Goal: Task Accomplishment & Management: Complete application form

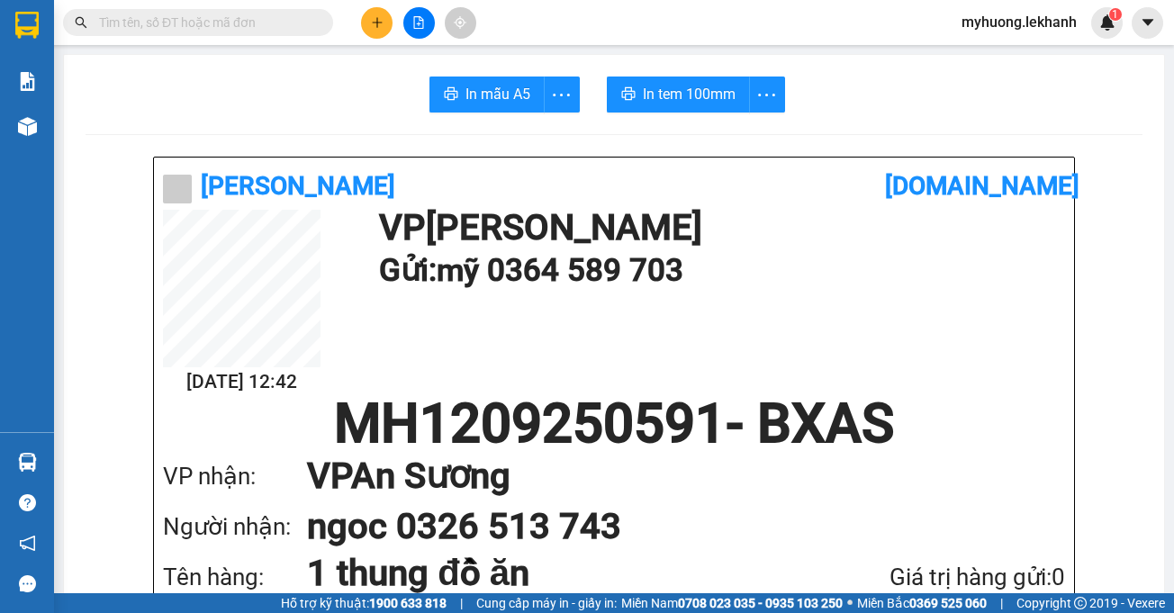
click at [372, 19] on icon "plus" at bounding box center [377, 22] width 13 height 13
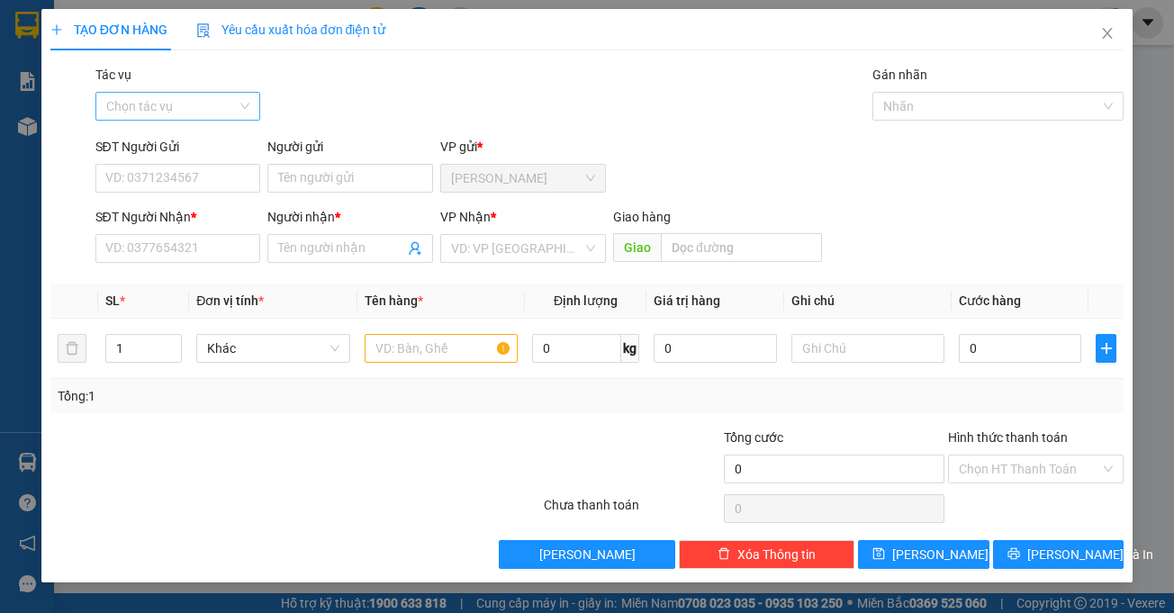
click at [230, 110] on input "Tác vụ" at bounding box center [171, 106] width 131 height 27
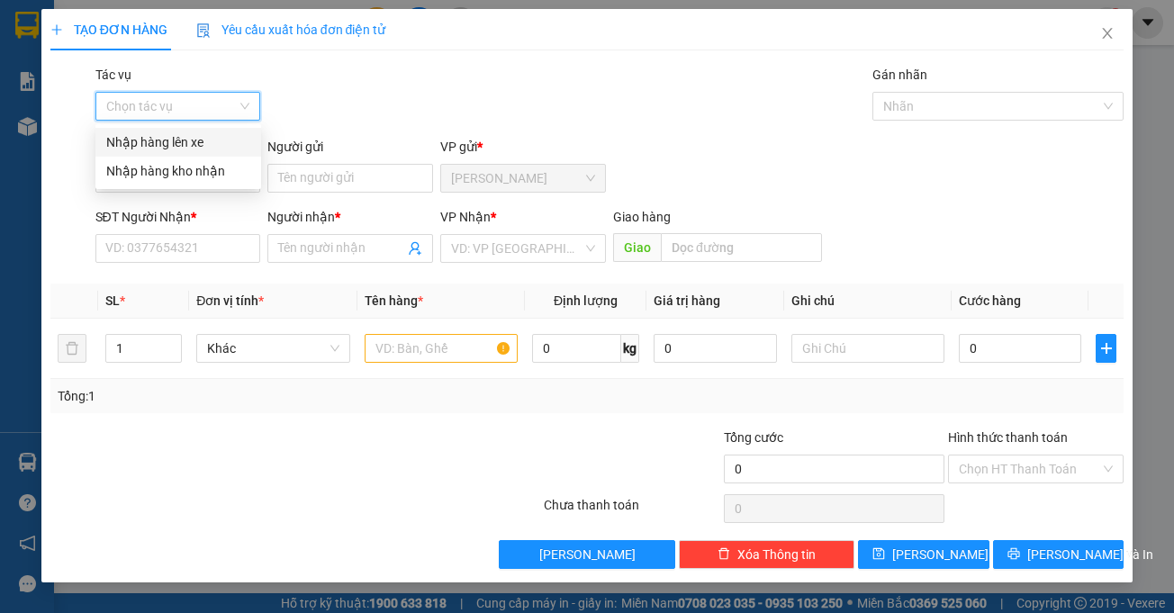
click at [188, 140] on div "Nhập hàng lên xe" at bounding box center [178, 142] width 144 height 20
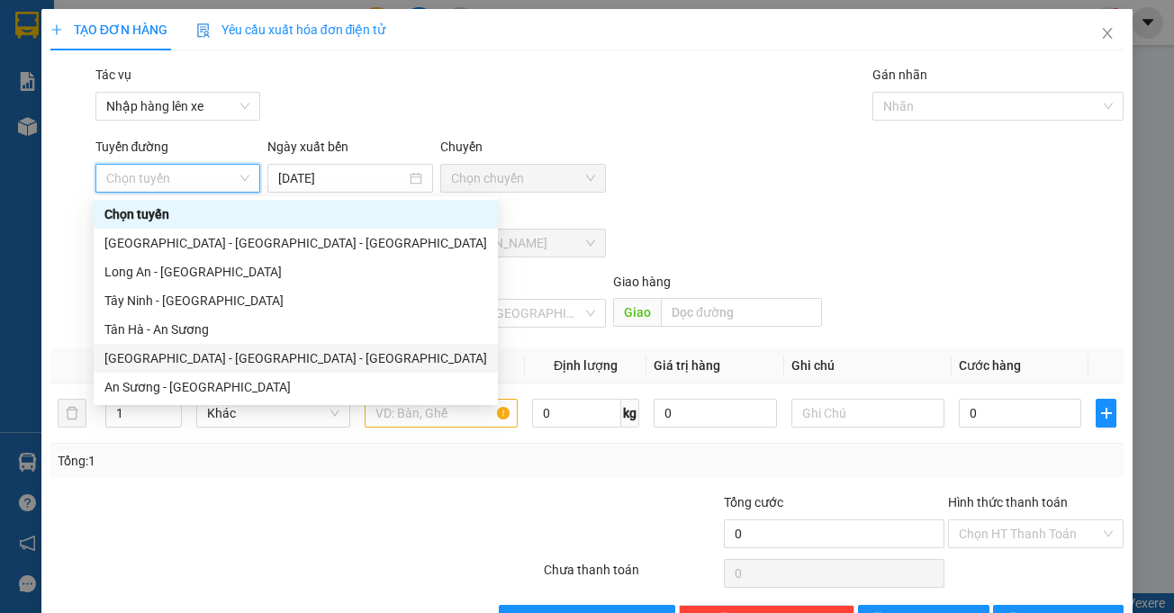
click at [188, 360] on div "[GEOGRAPHIC_DATA] - [GEOGRAPHIC_DATA] - [GEOGRAPHIC_DATA]" at bounding box center [295, 358] width 383 height 20
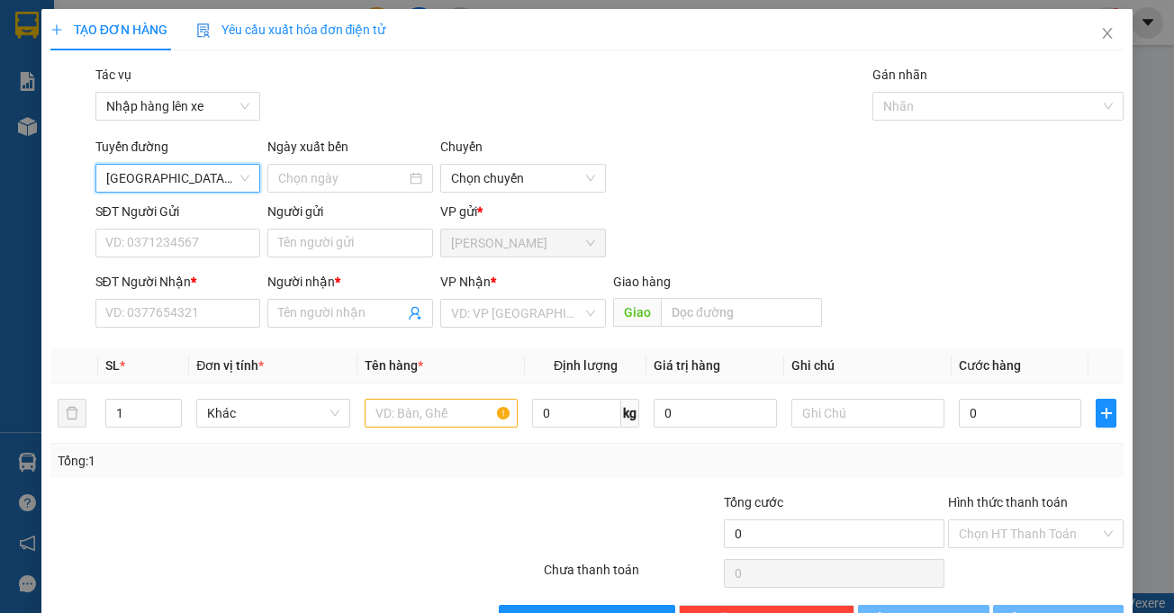
type input "[DATE]"
click at [545, 311] on input "search" at bounding box center [516, 313] width 131 height 27
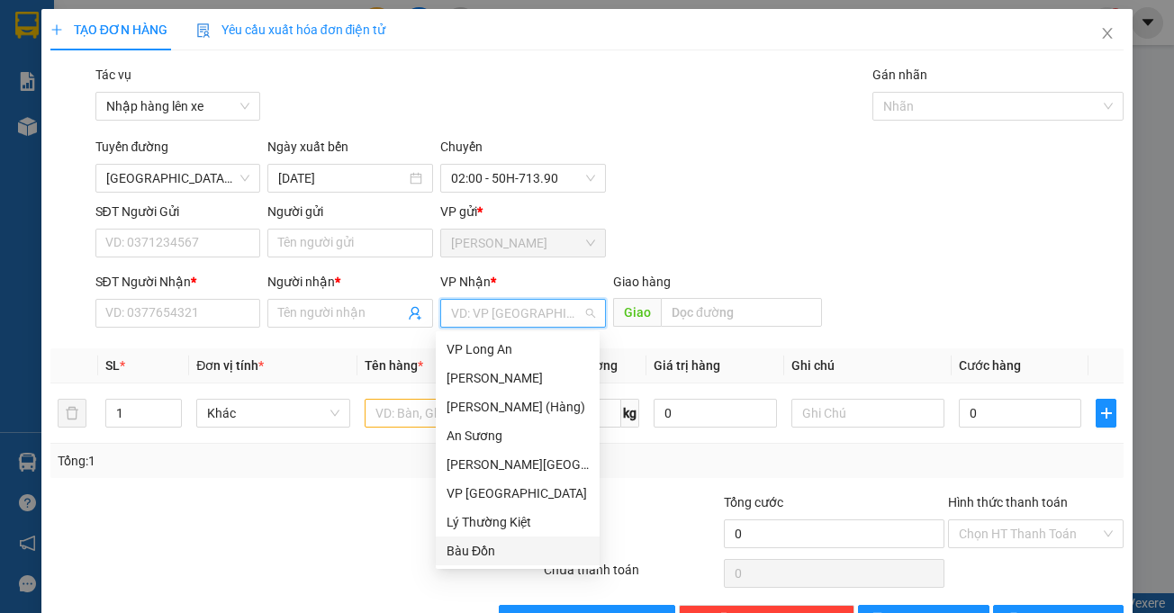
click at [489, 549] on div "Bàu Đồn" at bounding box center [517, 551] width 142 height 20
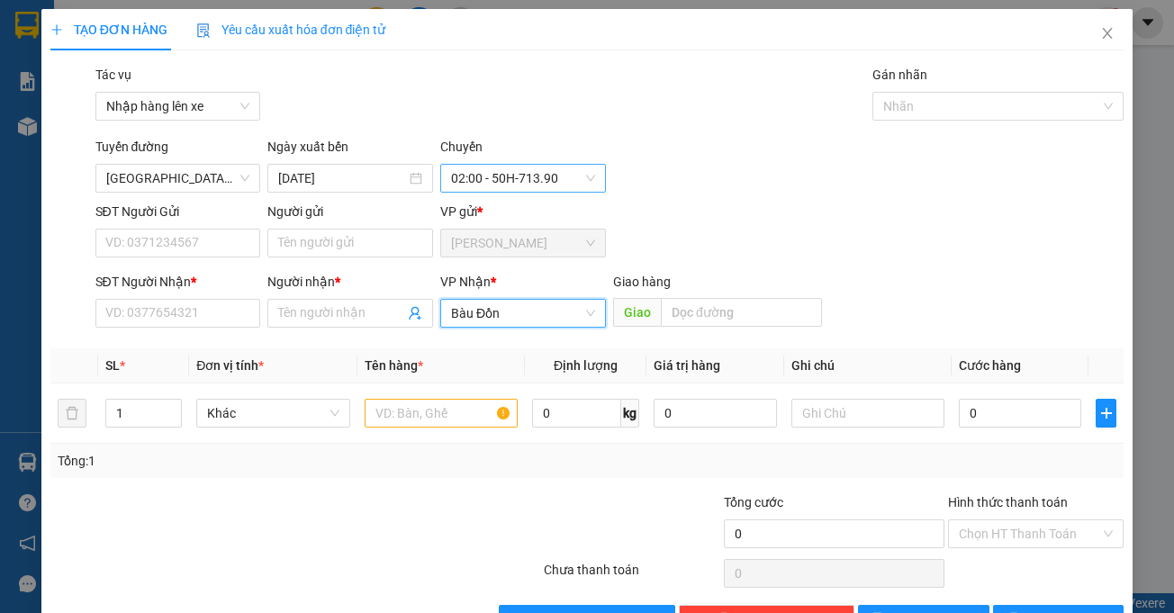
click at [580, 181] on span "02:00 - 50H-713.90" at bounding box center [523, 178] width 144 height 27
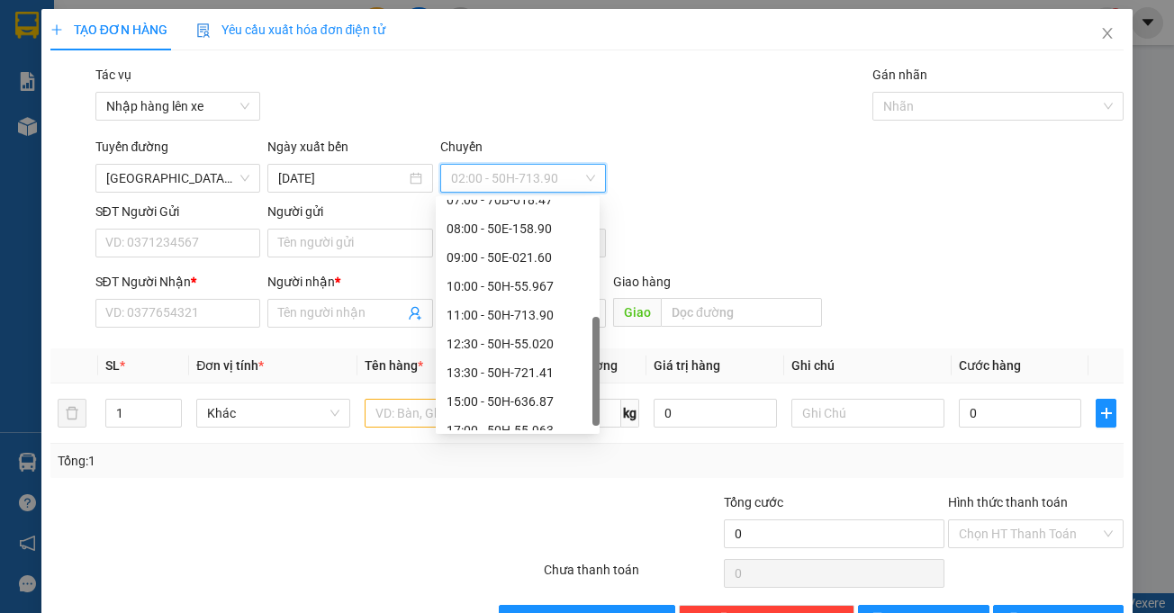
scroll to position [374, 0]
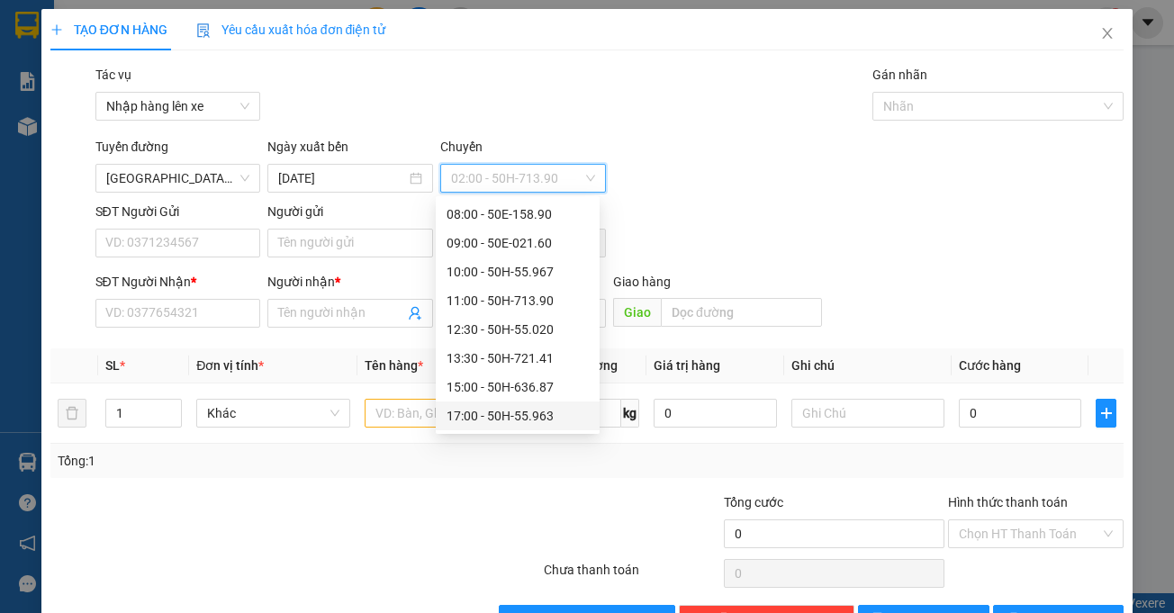
click at [514, 409] on div "17:00 - 50H-55.963" at bounding box center [517, 416] width 142 height 20
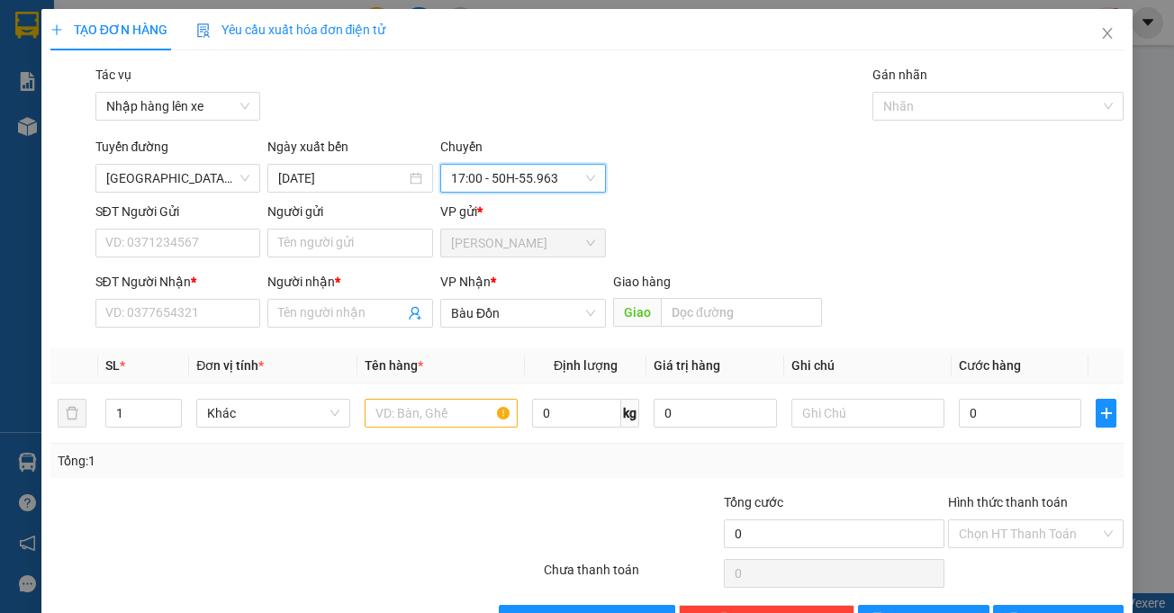
click at [581, 182] on span "17:00 - 50H-55.963" at bounding box center [523, 178] width 144 height 27
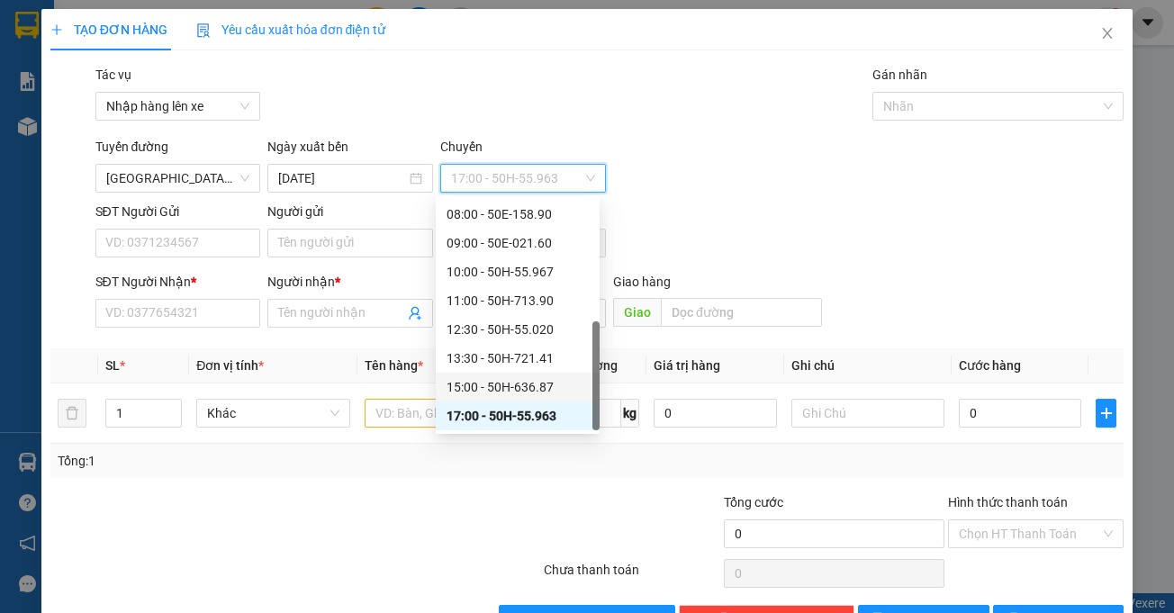
click at [510, 384] on div "15:00 - 50H-636.87" at bounding box center [517, 387] width 142 height 20
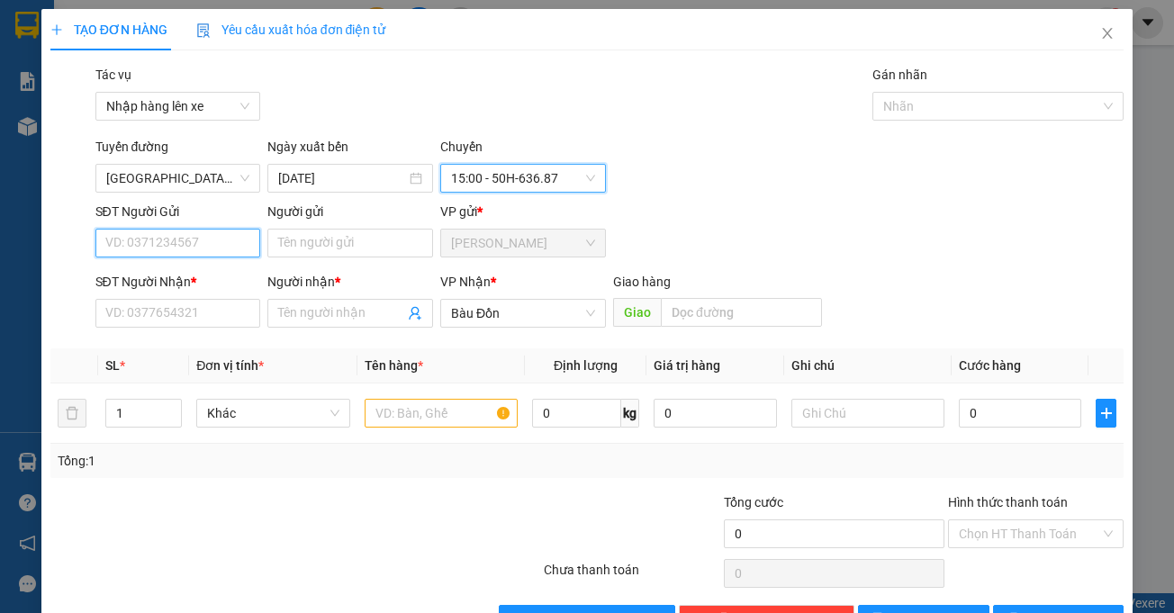
click at [224, 252] on input "SĐT Người Gửi" at bounding box center [178, 243] width 166 height 29
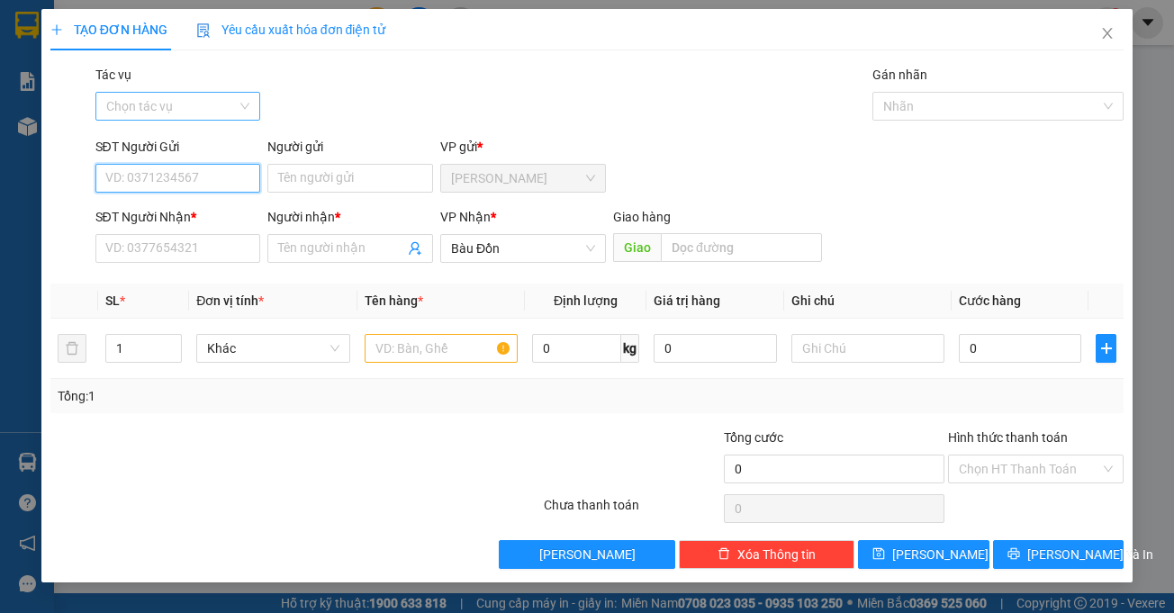
click at [241, 108] on div "Chọn tác vụ" at bounding box center [178, 106] width 166 height 29
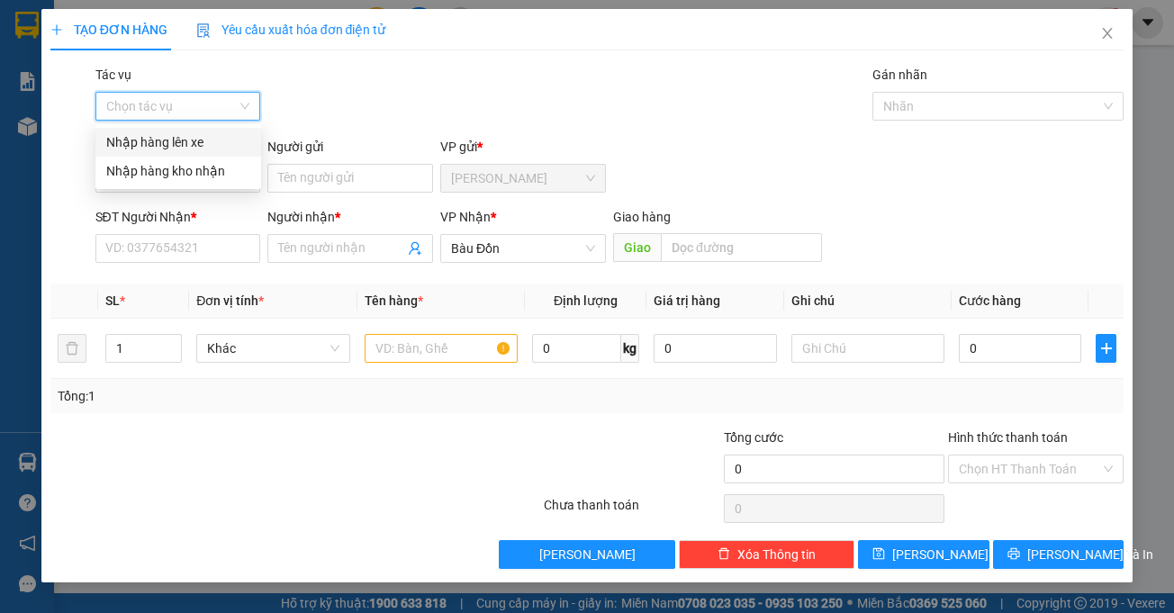
click at [202, 145] on div "Nhập hàng lên xe" at bounding box center [178, 142] width 144 height 20
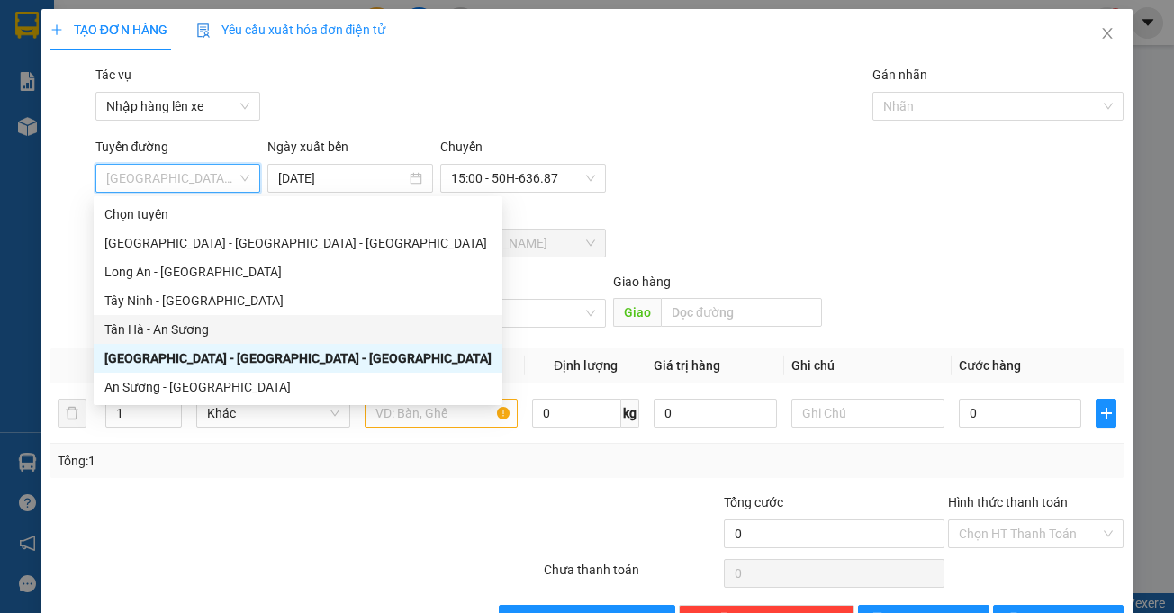
click at [191, 329] on div "Tân Hà - An Sương" at bounding box center [297, 330] width 387 height 20
type input "[DATE]"
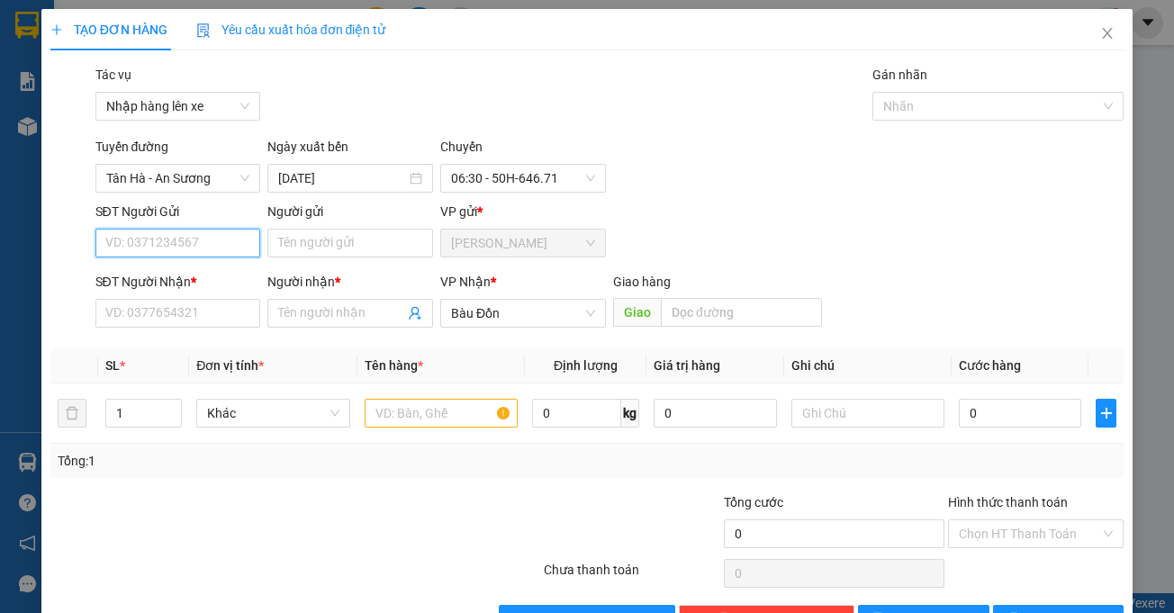
click at [249, 239] on input "SĐT Người Gửi" at bounding box center [178, 243] width 166 height 29
type input "0987990278"
click at [310, 239] on input "Người gửi" at bounding box center [350, 243] width 166 height 29
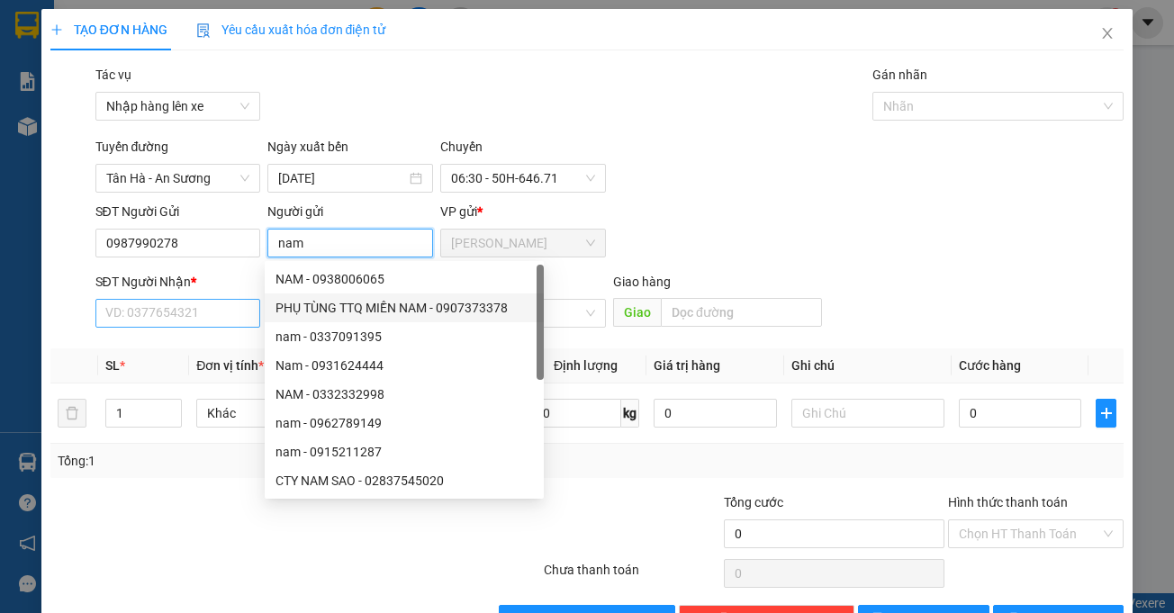
type input "nam"
click at [221, 319] on input "SĐT Người Nhận *" at bounding box center [178, 313] width 166 height 29
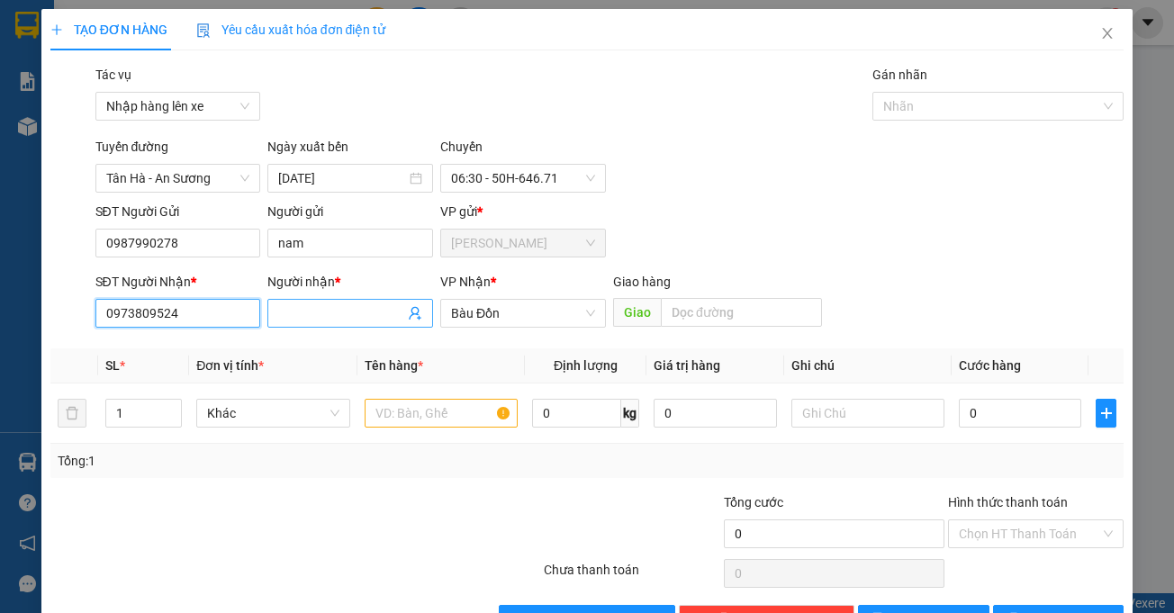
type input "0973809524"
click at [311, 314] on input "Người nhận *" at bounding box center [341, 313] width 126 height 20
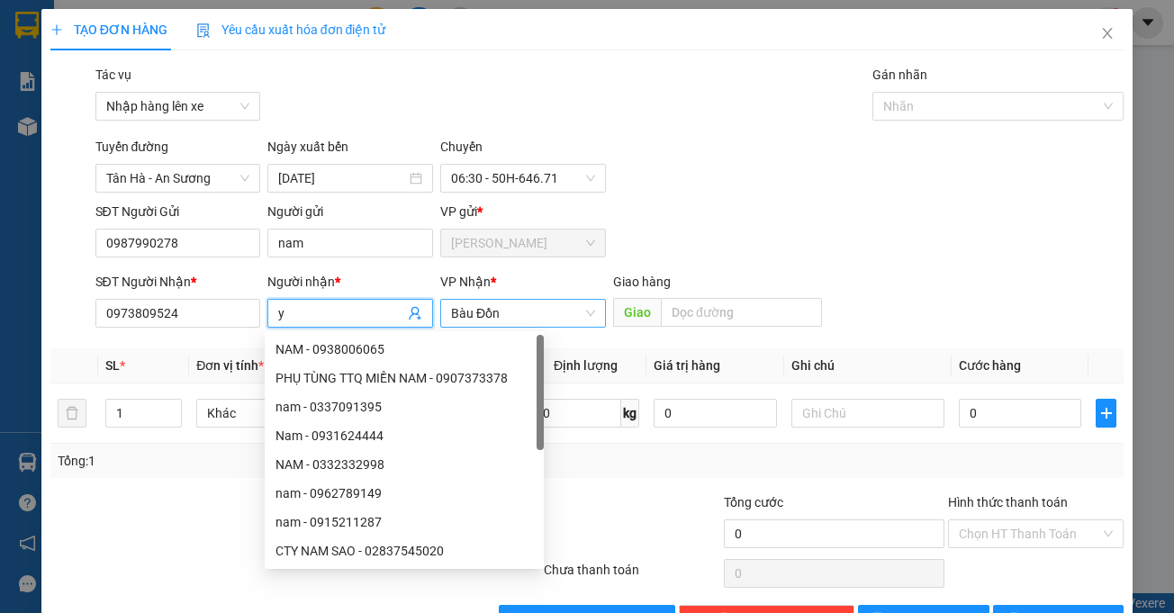
type input "y"
type input "ý"
click at [225, 485] on div "Transit Pickup Surcharge Ids Transit Deliver Surcharge Ids Transit Deliver Surc…" at bounding box center [587, 349] width 1074 height 569
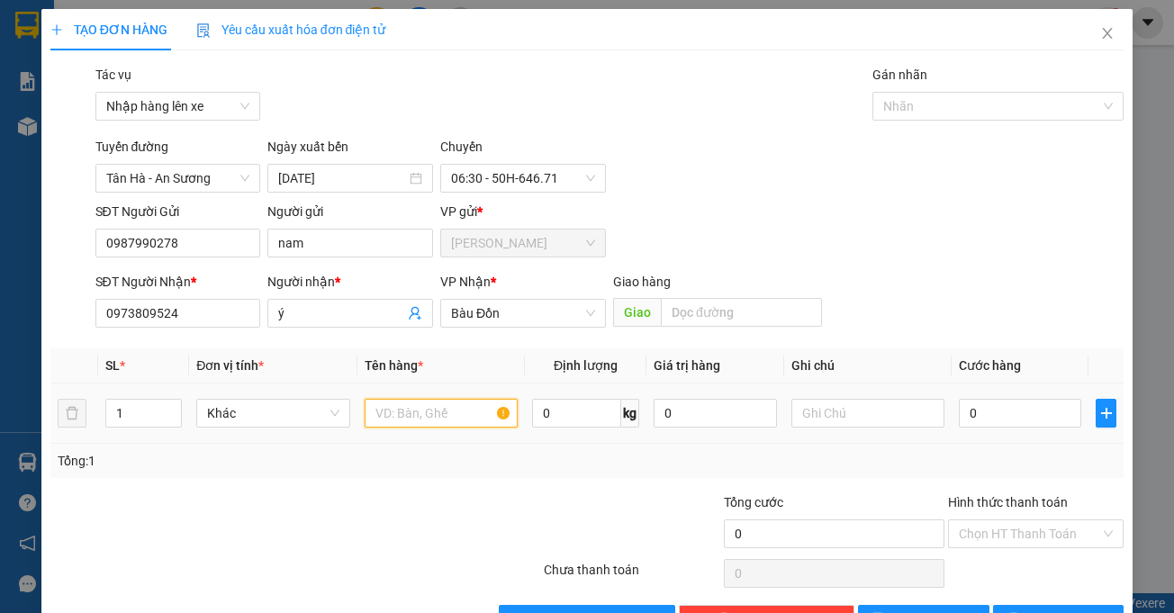
click at [385, 419] on input "text" at bounding box center [441, 413] width 153 height 29
type input "1 đtdđ"
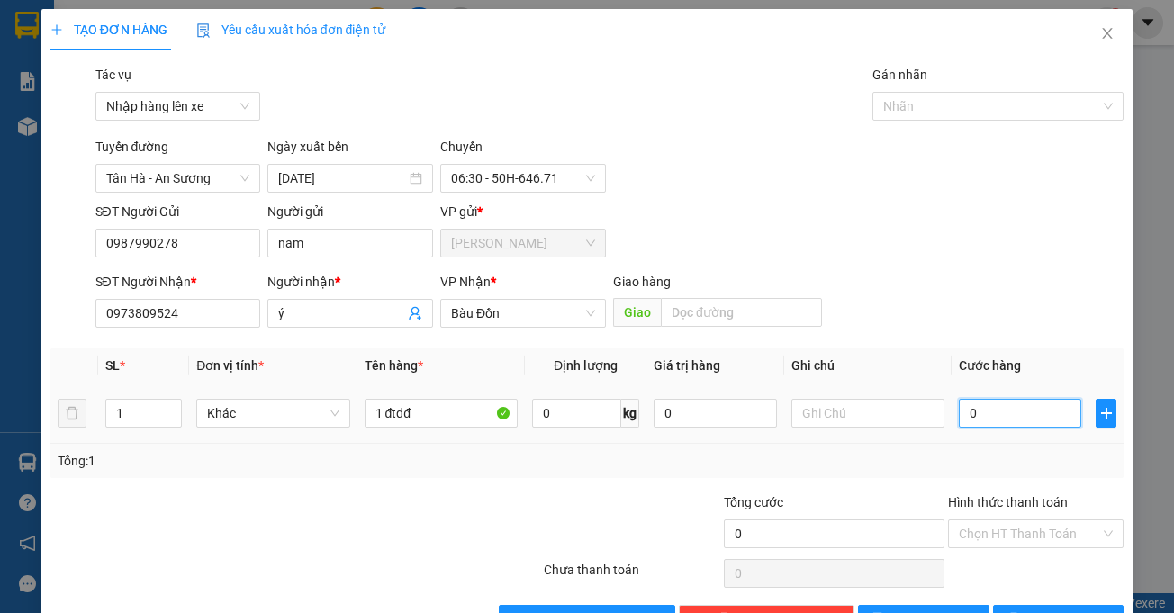
click at [1006, 416] on input "0" at bounding box center [1020, 413] width 122 height 29
type input "3"
type input "30"
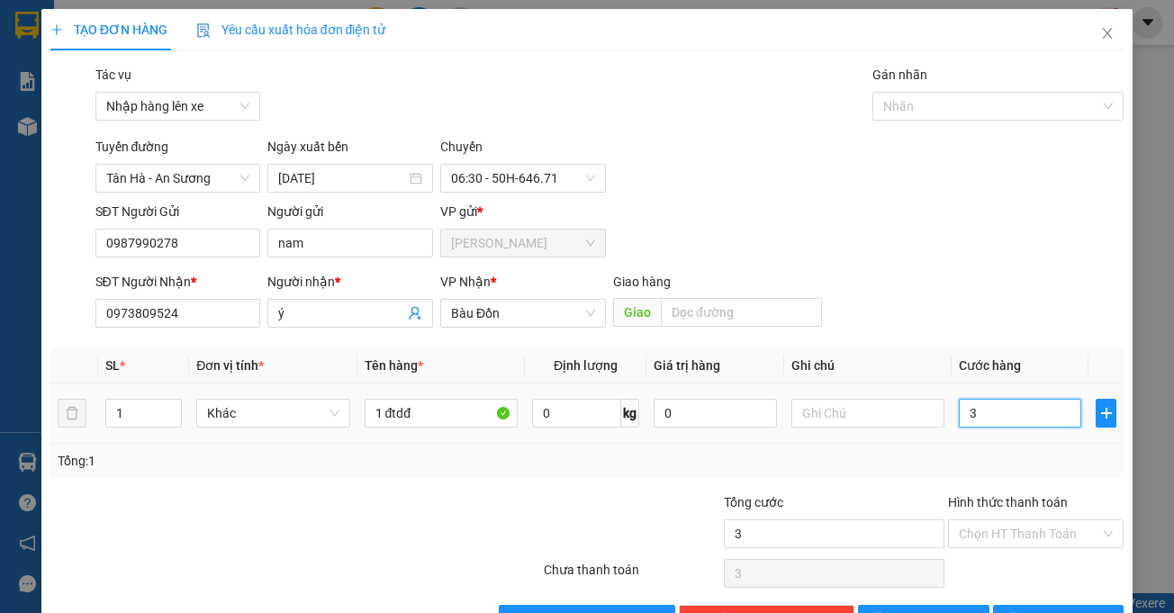
type input "30"
click at [568, 176] on span "06:30 - 50H-646.71" at bounding box center [523, 178] width 144 height 27
type input "30.000"
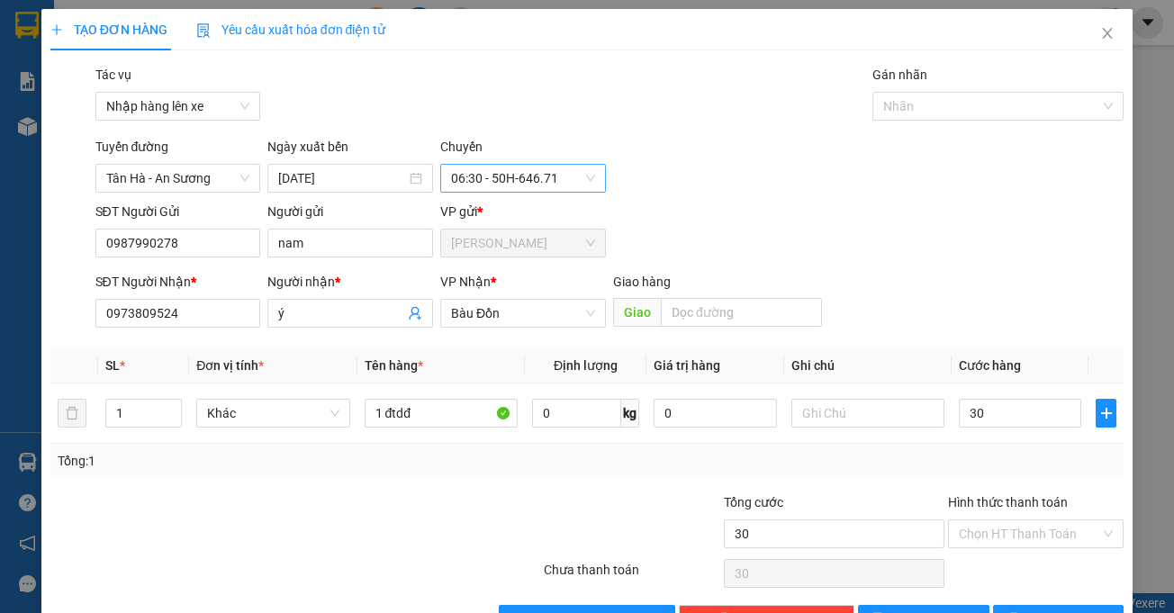
type input "30.000"
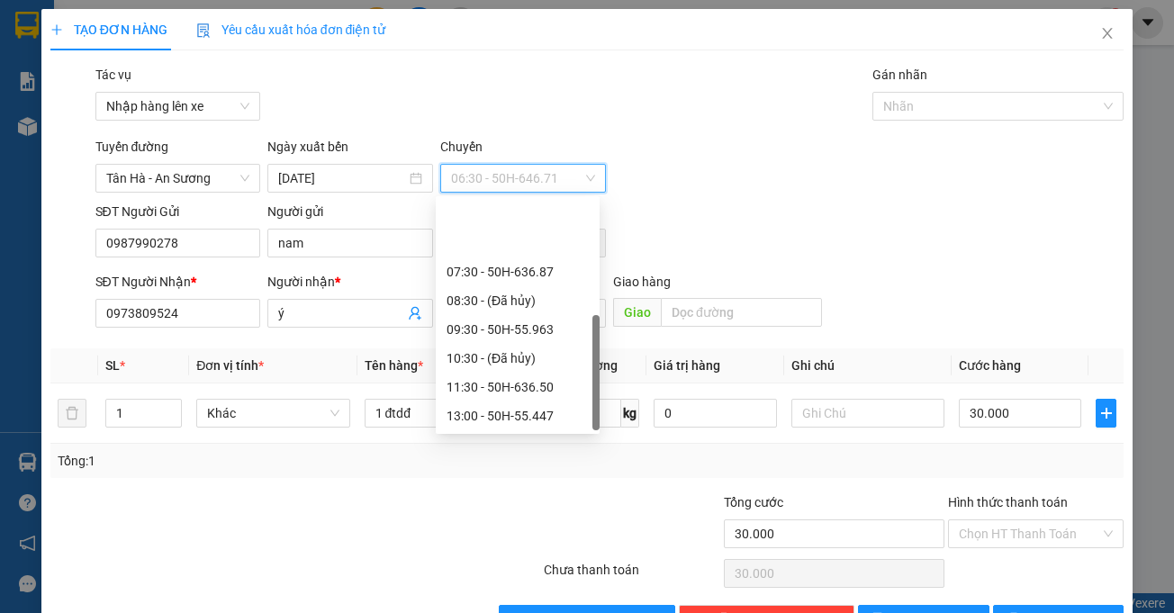
scroll to position [86, 0]
click at [528, 415] on div "16:00 - 70B-018.47" at bounding box center [517, 416] width 142 height 20
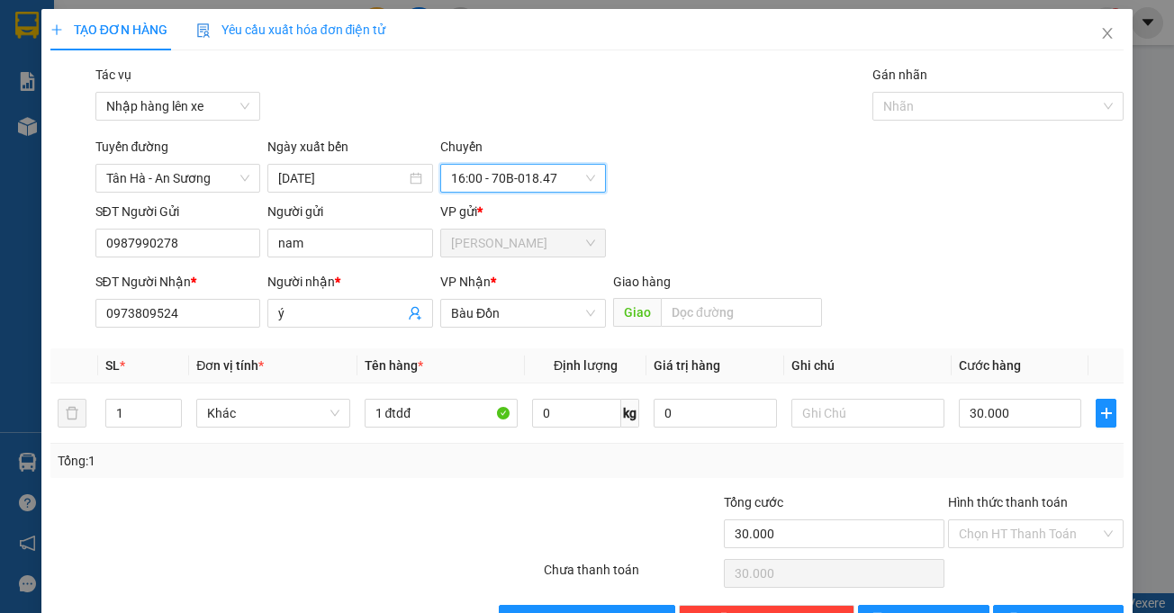
scroll to position [56, 0]
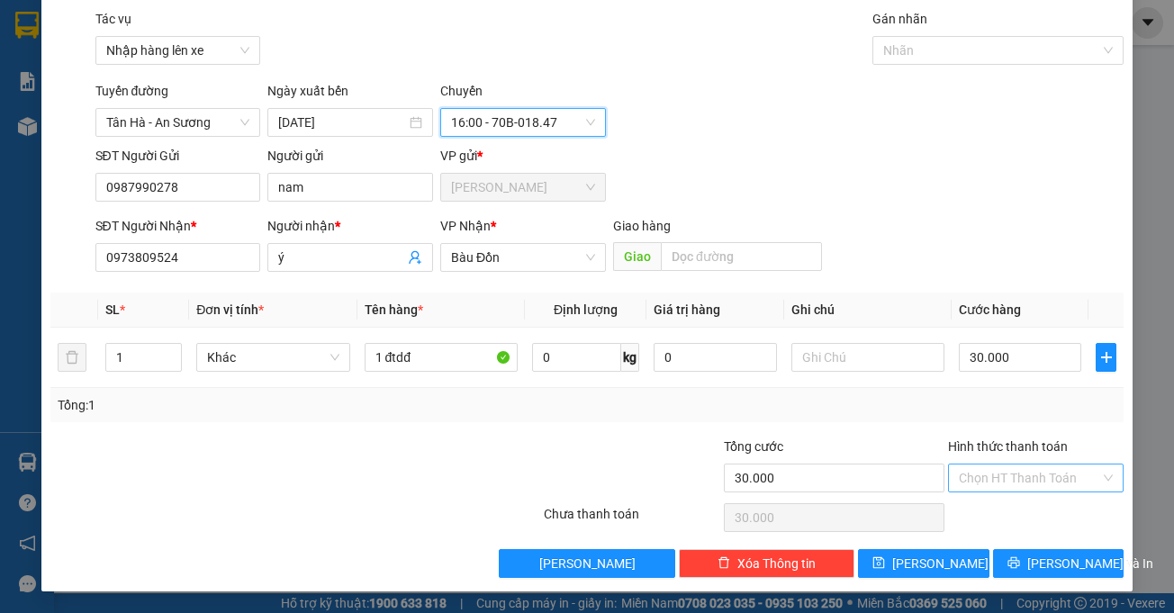
click at [1029, 482] on input "Hình thức thanh toán" at bounding box center [1029, 477] width 141 height 27
click at [877, 423] on div "Transit Pickup Surcharge Ids Transit Deliver Surcharge Ids Transit Deliver Surc…" at bounding box center [587, 293] width 1074 height 569
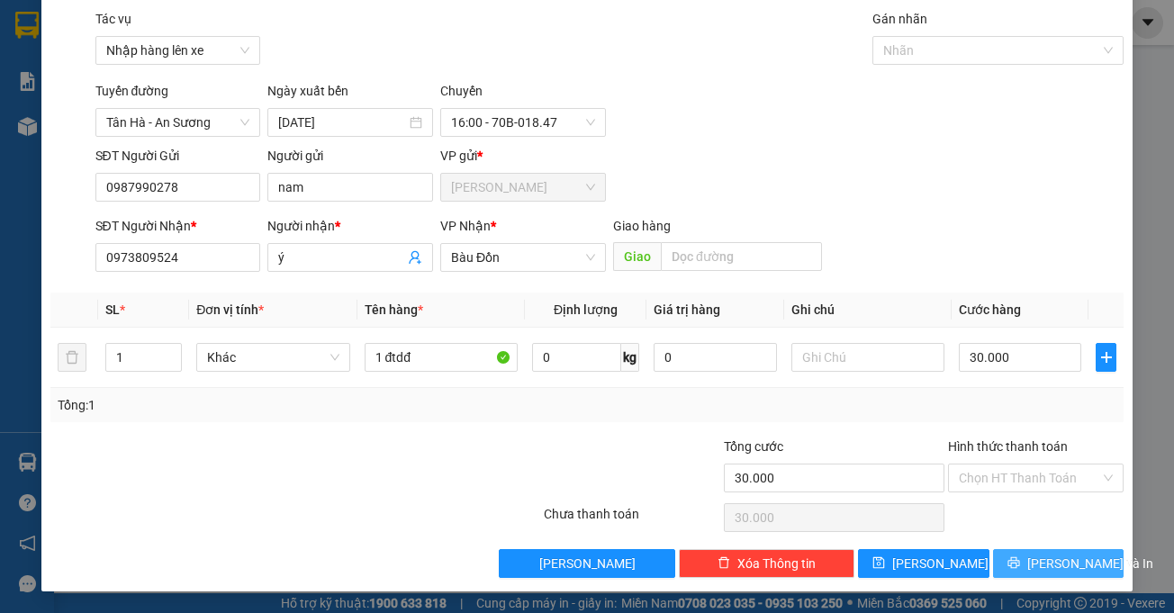
click at [1047, 564] on span "[PERSON_NAME] và In" at bounding box center [1090, 564] width 126 height 20
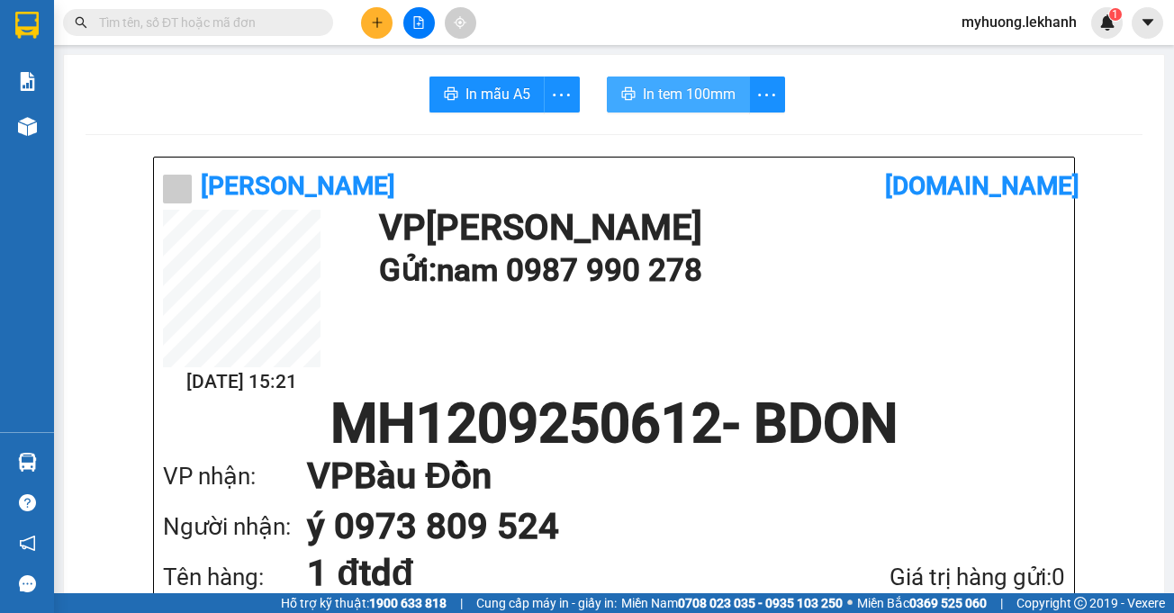
click at [654, 91] on span "In tem 100mm" at bounding box center [689, 94] width 93 height 23
